Goal: Navigation & Orientation: Find specific page/section

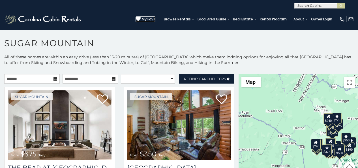
click at [141, 17] on icon at bounding box center [137, 18] width 5 height 5
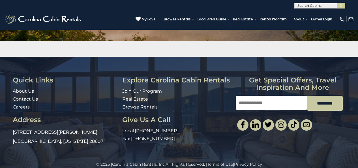
scroll to position [95, 0]
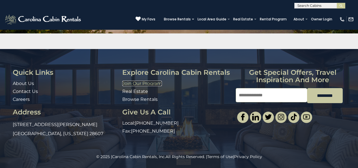
click at [125, 82] on link "Join Our Program" at bounding box center [142, 83] width 40 height 5
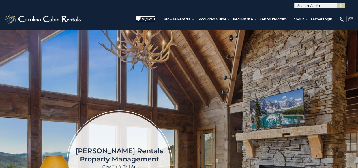
click at [141, 18] on icon at bounding box center [137, 18] width 5 height 5
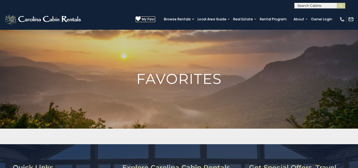
click at [141, 17] on icon at bounding box center [137, 18] width 5 height 5
click at [270, 18] on link "Rental Program" at bounding box center [273, 19] width 33 height 8
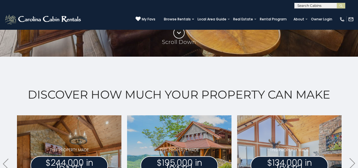
scroll to position [247, 0]
